Goal: Find specific page/section: Find specific page/section

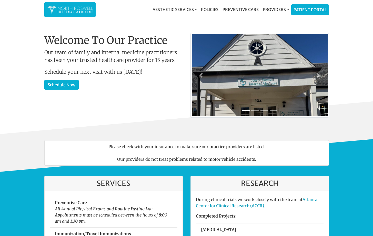
click at [149, 76] on div "Welcome To Our Practice Our team of family and internal medicine practitioners …" at bounding box center [113, 75] width 138 height 82
click at [272, 8] on link "Providers" at bounding box center [276, 9] width 30 height 10
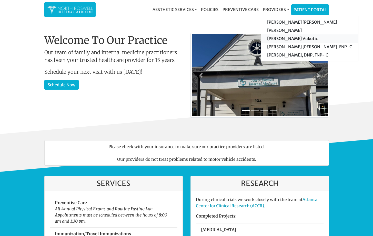
click at [275, 38] on link "[PERSON_NAME] Vukotic" at bounding box center [309, 38] width 97 height 8
